Goal: Information Seeking & Learning: Understand process/instructions

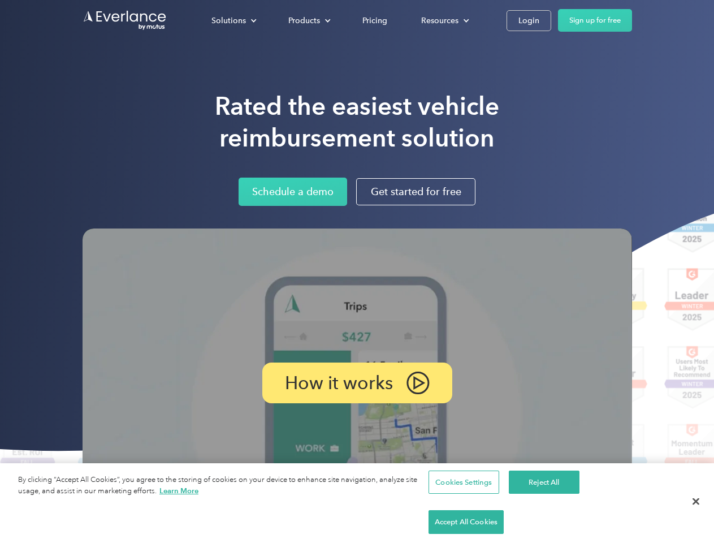
click at [357, 271] on img at bounding box center [357, 382] width 549 height 309
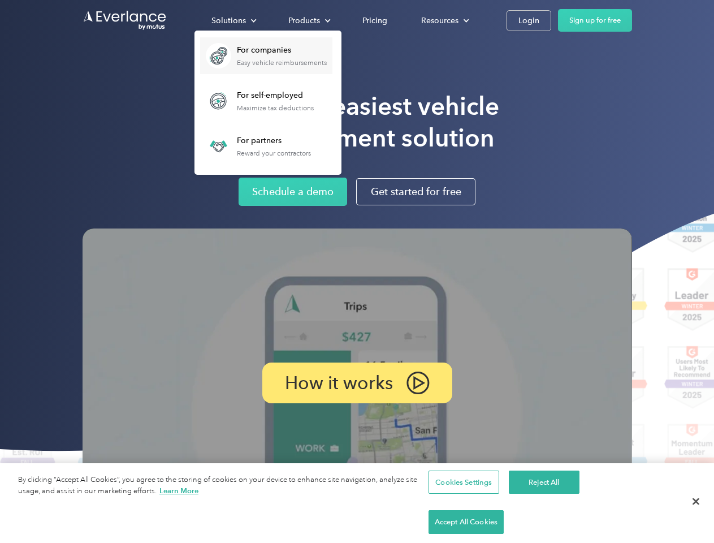
click at [233, 20] on div "Solutions" at bounding box center [228, 21] width 34 height 14
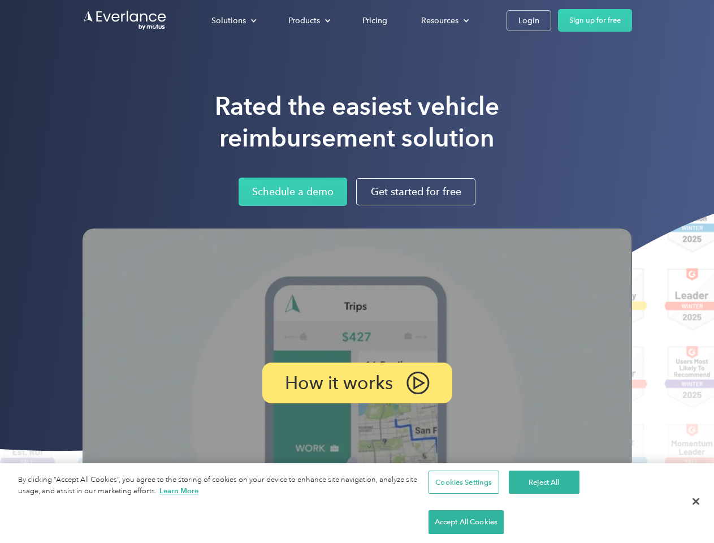
click at [308, 20] on div "Products" at bounding box center [304, 21] width 32 height 14
click at [444, 20] on div "Resources" at bounding box center [439, 21] width 37 height 14
click at [357, 383] on p "How it works" at bounding box center [339, 383] width 108 height 14
click at [462, 494] on button "Cookies Settings" at bounding box center [463, 482] width 71 height 24
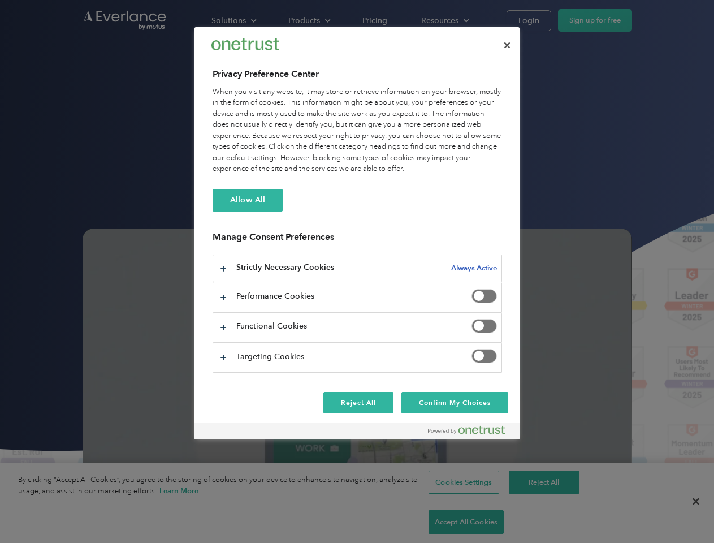
click at [542, 522] on div at bounding box center [357, 271] width 714 height 543
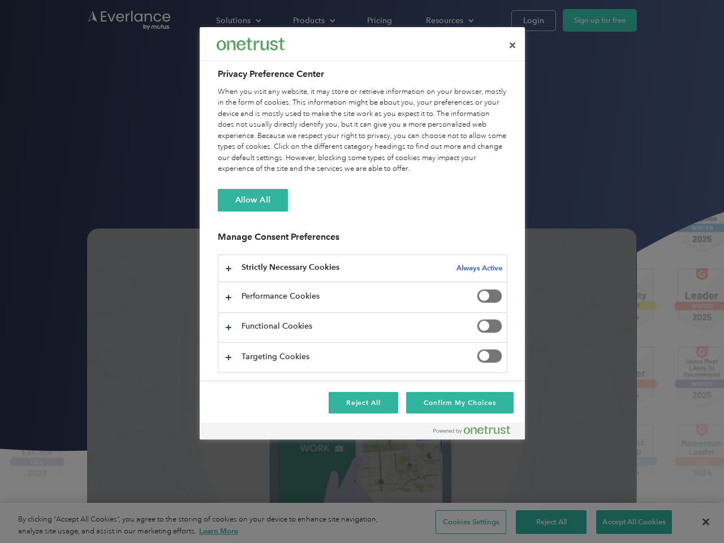
click at [626, 522] on div at bounding box center [362, 271] width 724 height 543
click at [696, 522] on div at bounding box center [362, 271] width 724 height 543
